Goal: Task Accomplishment & Management: Manage account settings

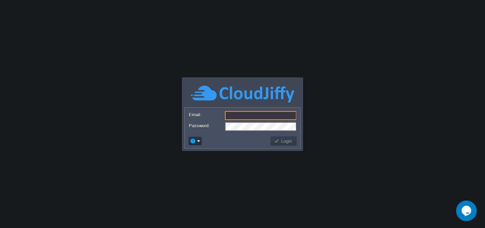
click at [245, 114] on input "Email:" at bounding box center [261, 115] width 72 height 9
type input "[PERSON_NAME][EMAIL_ADDRESS][DOMAIN_NAME]"
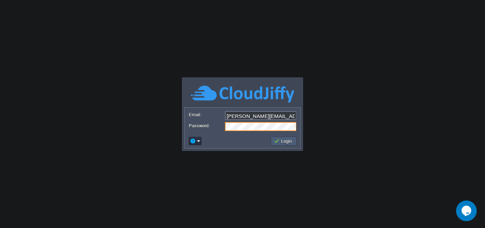
click at [279, 141] on button "Login" at bounding box center [284, 141] width 20 height 6
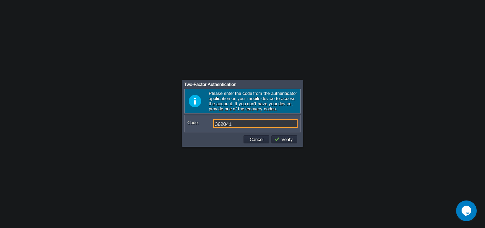
type input "362041"
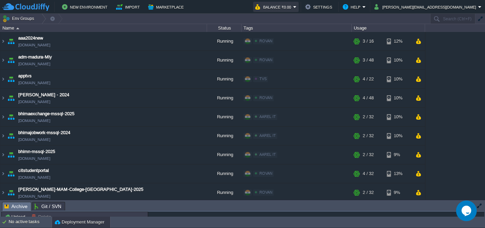
click at [293, 7] on button "Balance ₹0.00" at bounding box center [274, 7] width 38 height 8
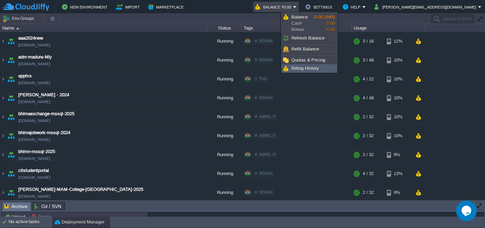
click at [319, 69] on link "Billing History" at bounding box center [309, 69] width 54 height 8
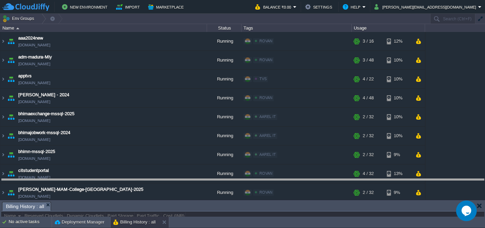
drag, startPoint x: 276, startPoint y: 204, endPoint x: 297, endPoint y: 87, distance: 118.9
click at [297, 87] on body "New Environment Import Marketplace Bonus ₹0.00 Upgrade Account Balance ₹0.00 Se…" at bounding box center [242, 114] width 485 height 228
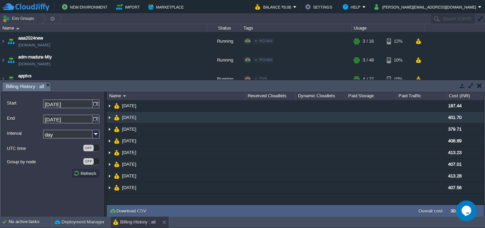
click at [111, 119] on img at bounding box center [110, 117] width 6 height 11
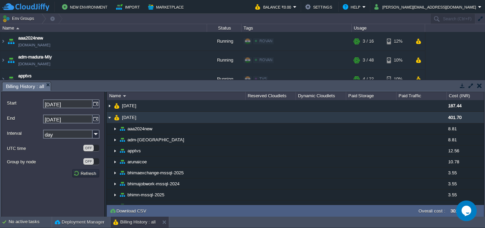
click at [110, 118] on img at bounding box center [110, 117] width 6 height 11
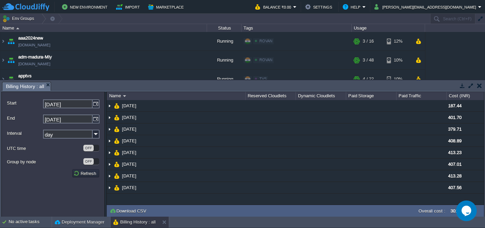
click at [166, 175] on body "New Environment Import Marketplace Bonus ₹0.00 Upgrade Account Balance ₹0.00 Se…" at bounding box center [242, 114] width 485 height 228
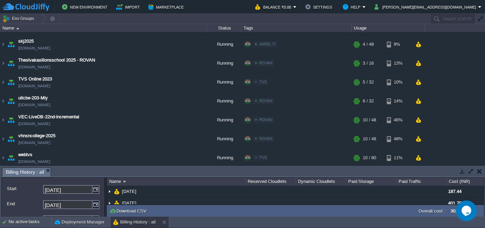
scroll to position [696, 0]
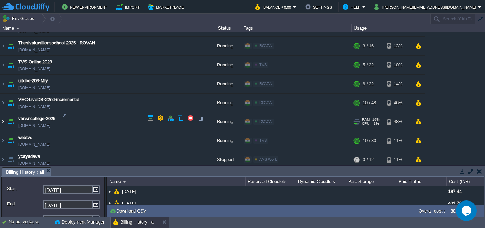
click at [3, 118] on img at bounding box center [3, 122] width 6 height 19
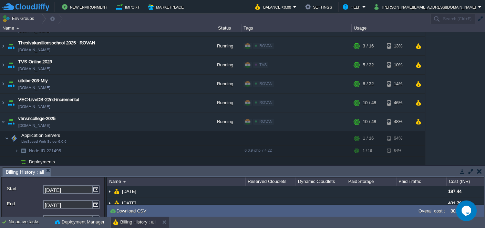
scroll to position [757, 0]
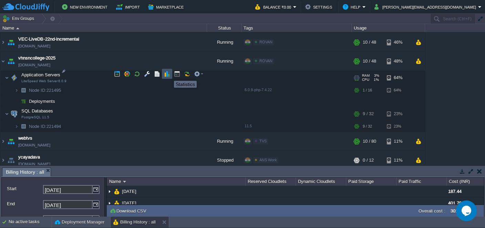
click at [167, 75] on button "button" at bounding box center [167, 74] width 6 height 6
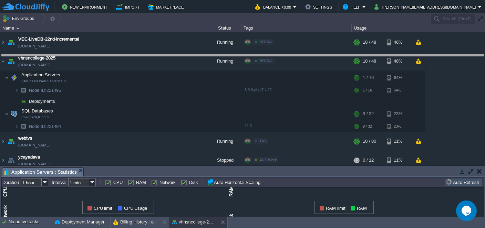
drag, startPoint x: 195, startPoint y: 172, endPoint x: 203, endPoint y: 60, distance: 111.9
click at [203, 60] on body "New Environment Import Marketplace Bonus ₹0.00 Upgrade Account Balance ₹0.00 Se…" at bounding box center [242, 114] width 485 height 228
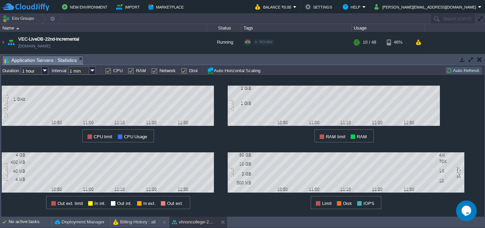
click at [172, 195] on body "New Environment Import Marketplace Bonus ₹0.00 Upgrade Account Balance ₹0.00 Se…" at bounding box center [242, 114] width 485 height 228
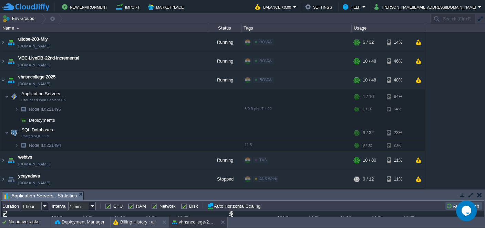
scroll to position [733, 0]
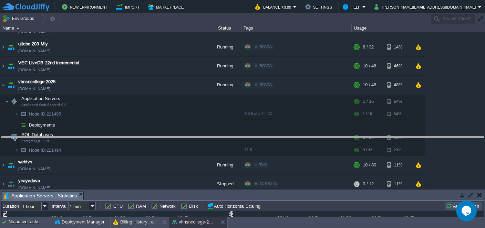
drag, startPoint x: 187, startPoint y: 196, endPoint x: 204, endPoint y: 126, distance: 72.1
click at [204, 126] on body "New Environment Import Marketplace Bonus ₹0.00 Upgrade Account Balance ₹0.00 Se…" at bounding box center [242, 114] width 485 height 228
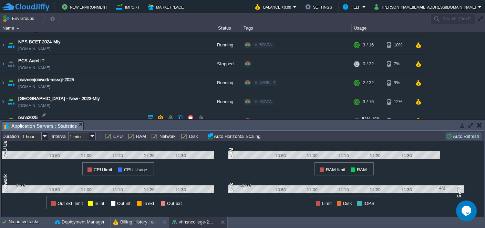
scroll to position [536, 0]
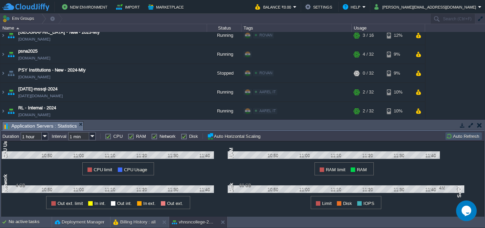
click at [181, 173] on body "New Environment Import Marketplace Bonus ₹0.00 Upgrade Account Balance ₹0.00 Se…" at bounding box center [242, 114] width 485 height 228
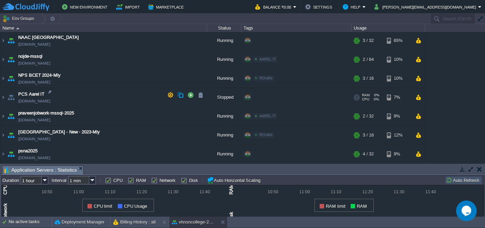
scroll to position [503, 0]
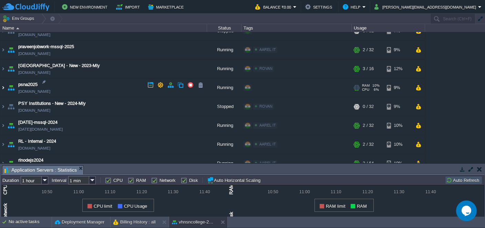
click at [3, 85] on img at bounding box center [3, 88] width 6 height 19
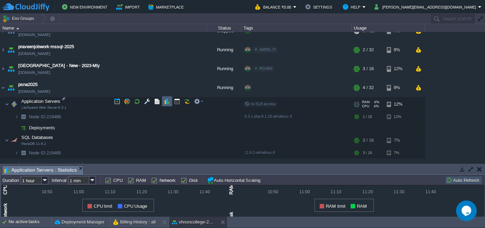
click at [163, 102] on td at bounding box center [167, 101] width 10 height 10
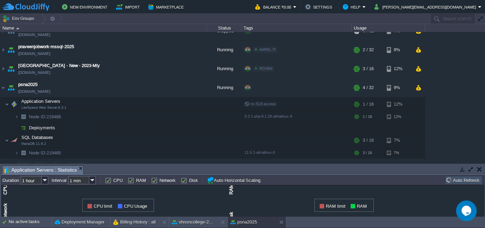
click at [210, 88] on body "New Environment Import Marketplace Bonus ₹0.00 Upgrade Account Balance ₹0.00 Se…" at bounding box center [242, 114] width 485 height 228
